Goal: Register for event/course

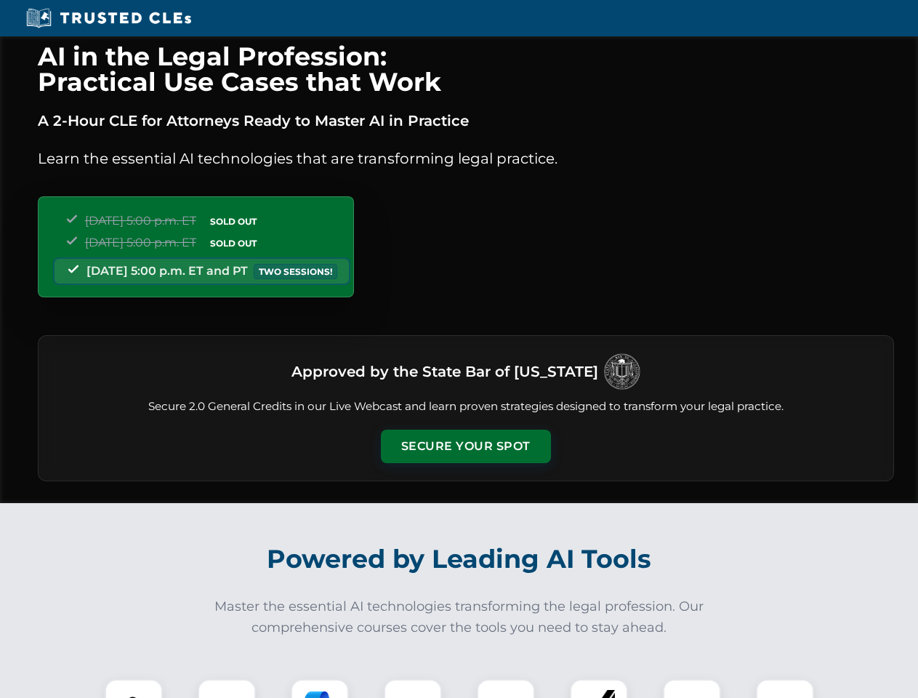
click at [465, 446] on button "Secure Your Spot" at bounding box center [466, 446] width 170 height 33
